Goal: Navigation & Orientation: Find specific page/section

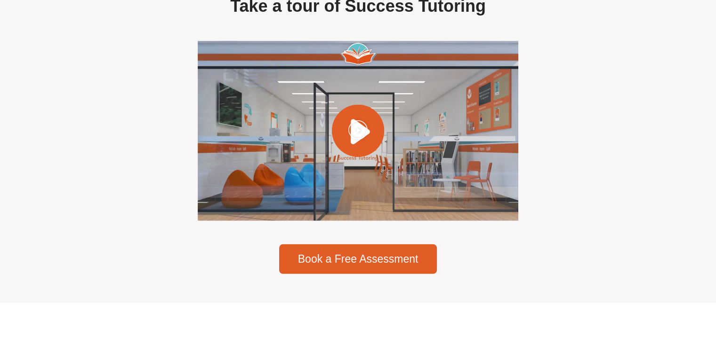
scroll to position [2728, 0]
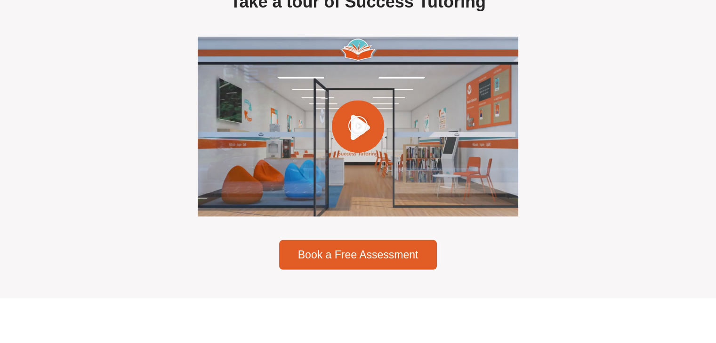
click at [355, 136] on icon "Play Video" at bounding box center [358, 126] width 20 height 20
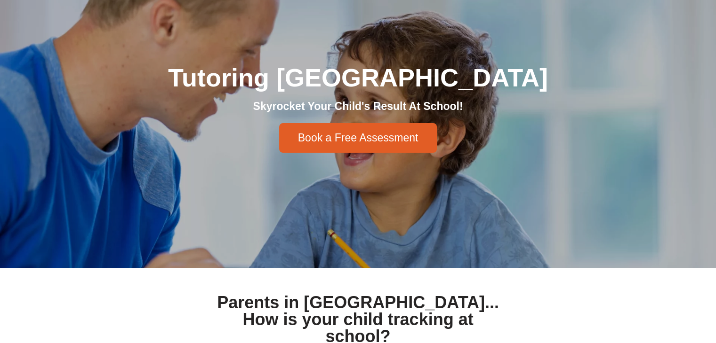
scroll to position [0, 0]
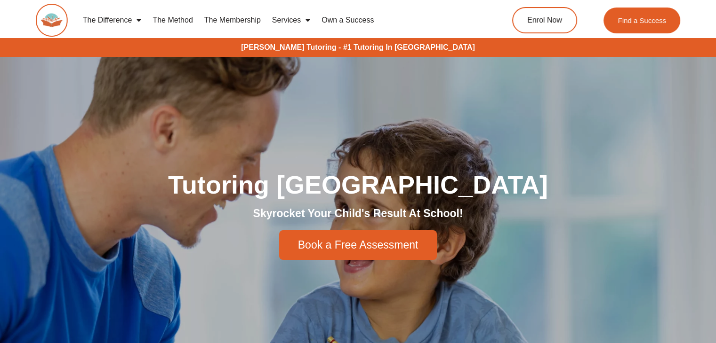
click at [184, 20] on link "The Method" at bounding box center [172, 20] width 51 height 22
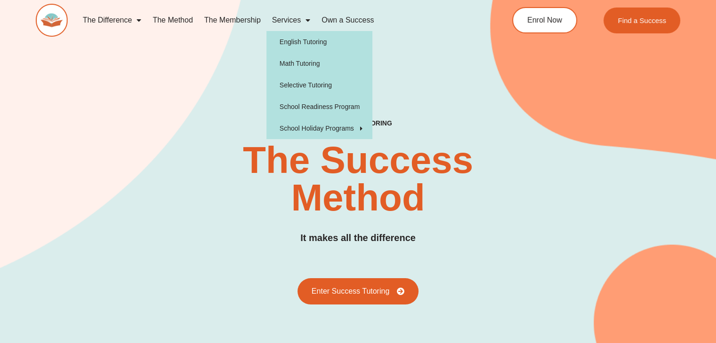
click at [287, 18] on link "Services" at bounding box center [290, 20] width 49 height 22
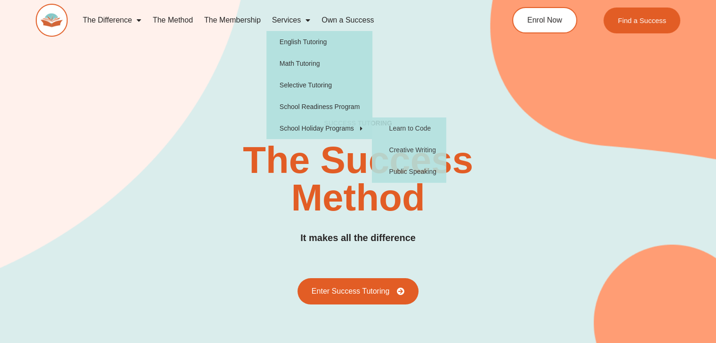
click at [450, 54] on div "SUCCESS TUTORING​ The Success Method It makes all the difference Enter Success …" at bounding box center [358, 183] width 644 height 437
